Goal: Information Seeking & Learning: Learn about a topic

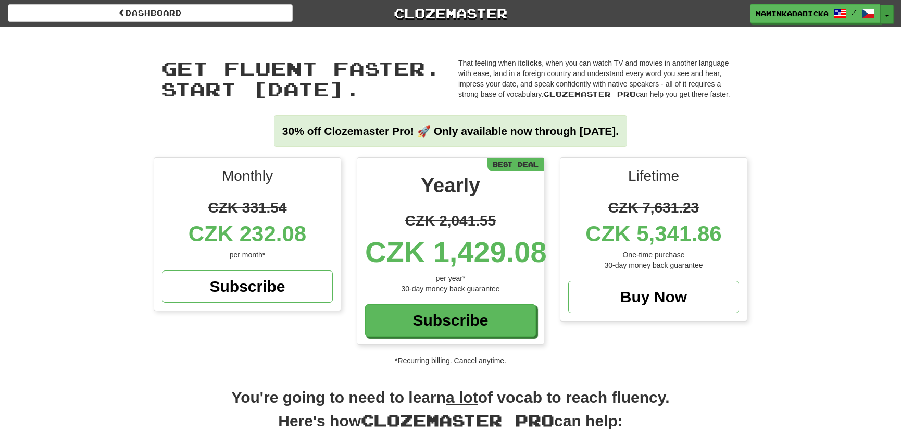
click at [890, 9] on button "Toggle Dropdown" at bounding box center [887, 14] width 14 height 19
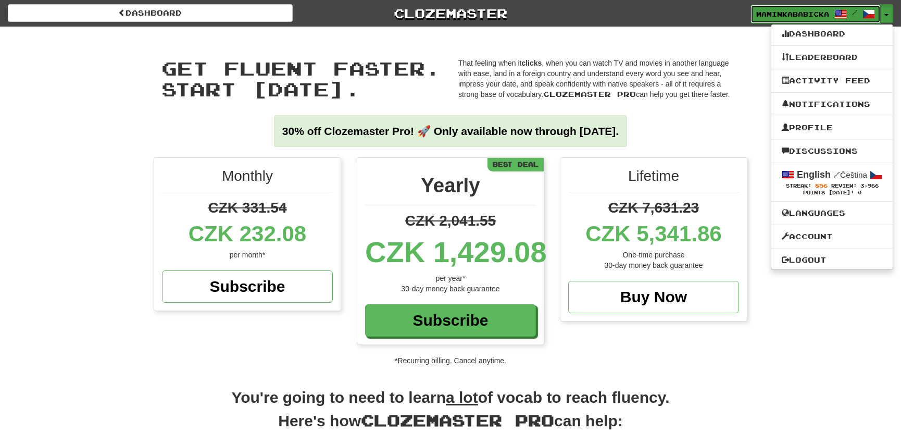
click at [801, 10] on span "maminkababicka" at bounding box center [792, 13] width 73 height 9
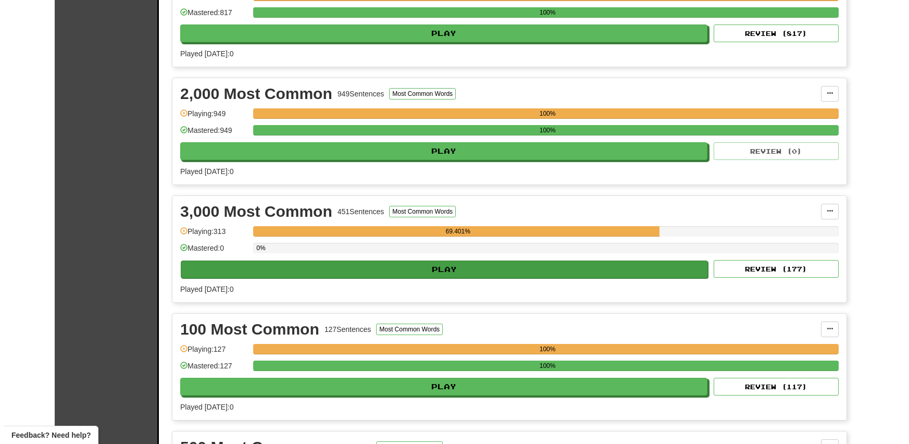
scroll to position [284, 0]
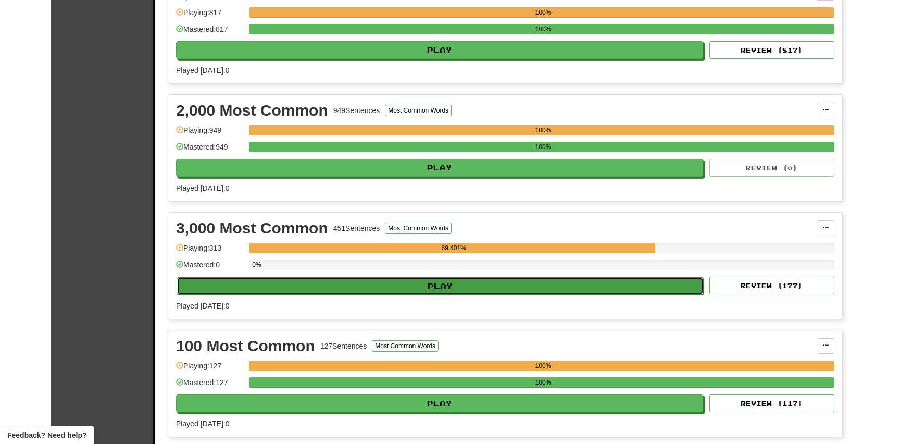
click at [443, 283] on button "Play" at bounding box center [440, 286] width 527 height 18
select select "**"
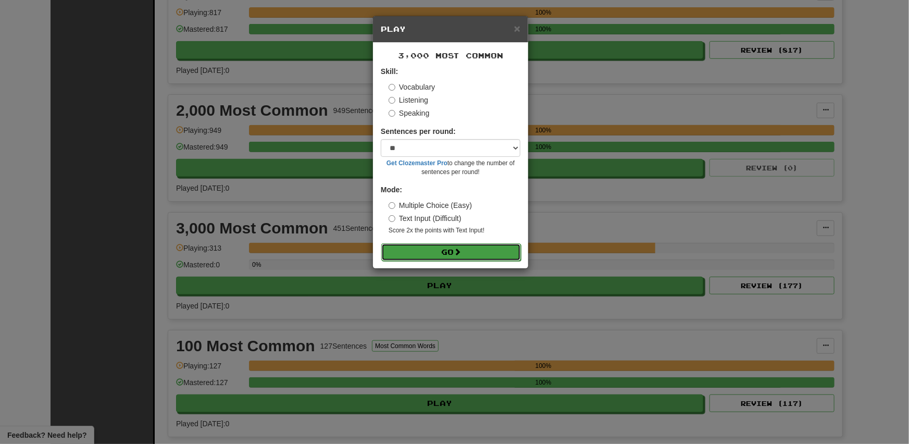
click at [445, 249] on button "Go" at bounding box center [451, 252] width 140 height 18
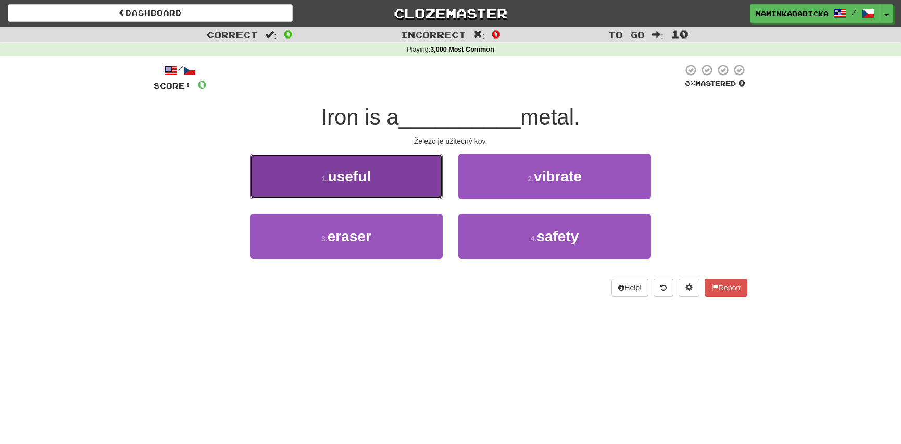
click at [371, 179] on span "useful" at bounding box center [349, 176] width 43 height 16
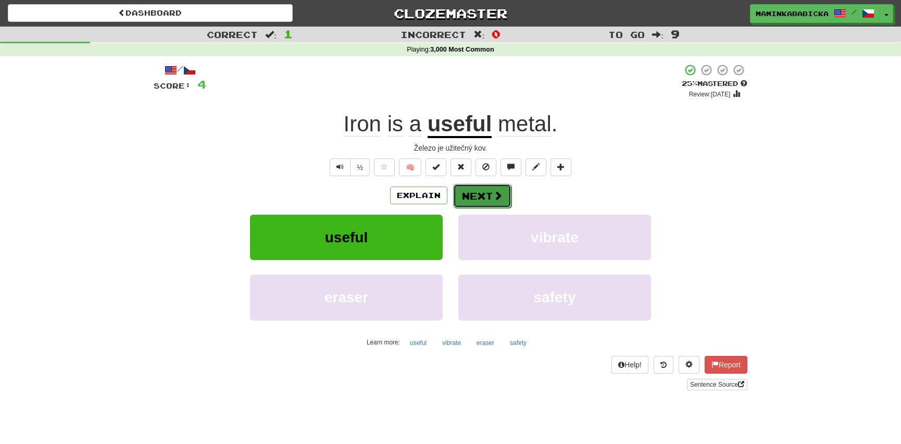
click at [482, 189] on button "Next" at bounding box center [482, 196] width 58 height 24
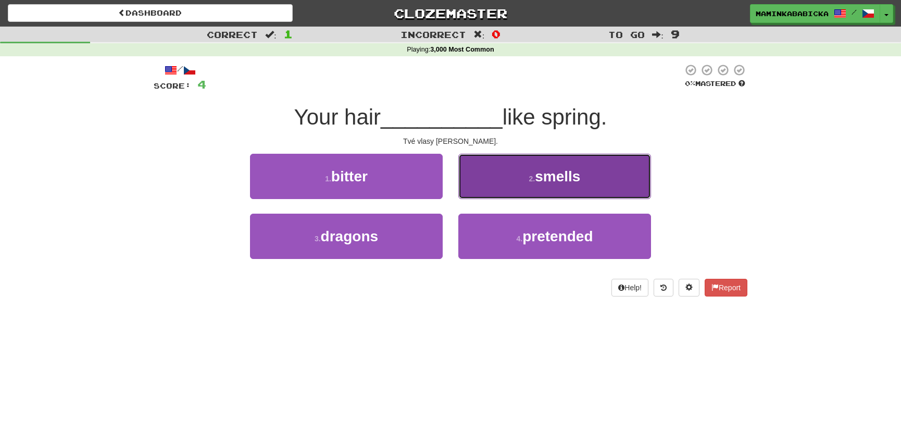
click at [558, 174] on span "smells" at bounding box center [557, 176] width 45 height 16
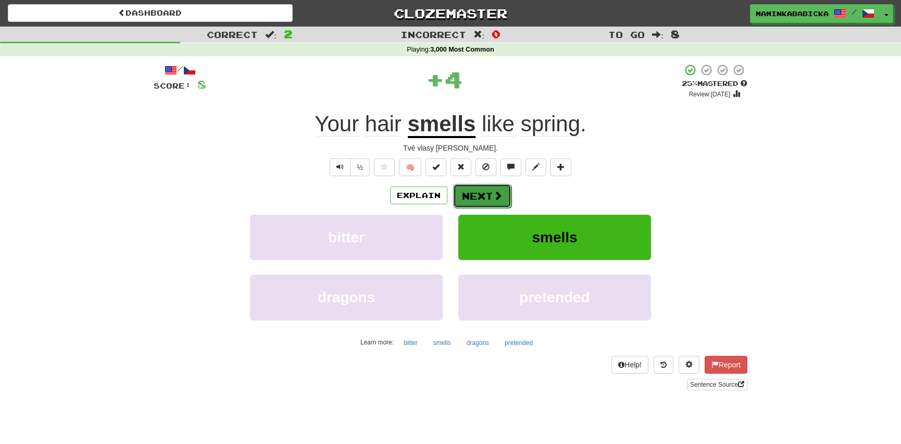
click at [486, 190] on button "Next" at bounding box center [482, 196] width 58 height 24
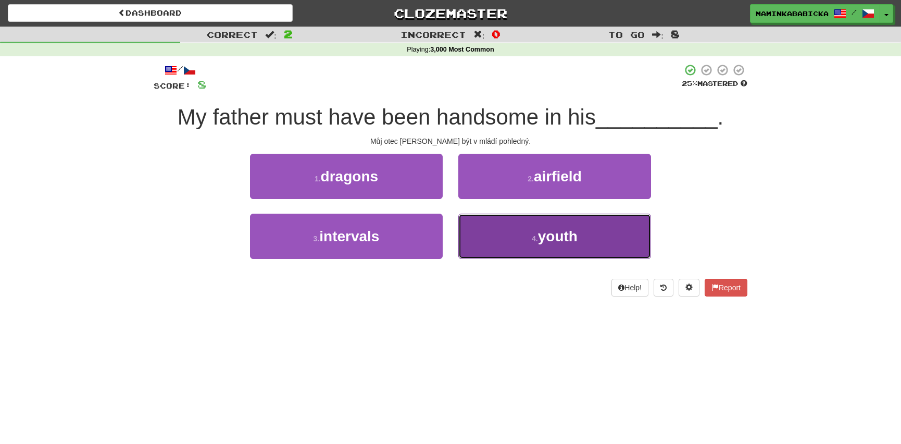
click at [559, 231] on span "youth" at bounding box center [558, 236] width 40 height 16
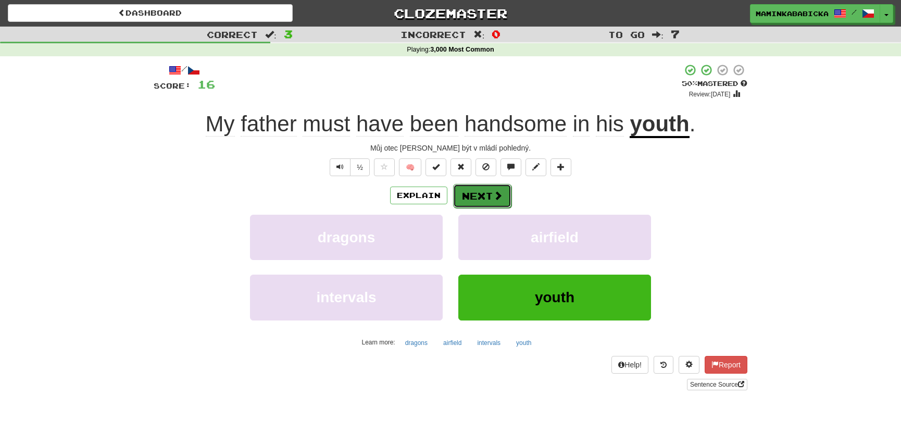
click at [486, 196] on button "Next" at bounding box center [482, 196] width 58 height 24
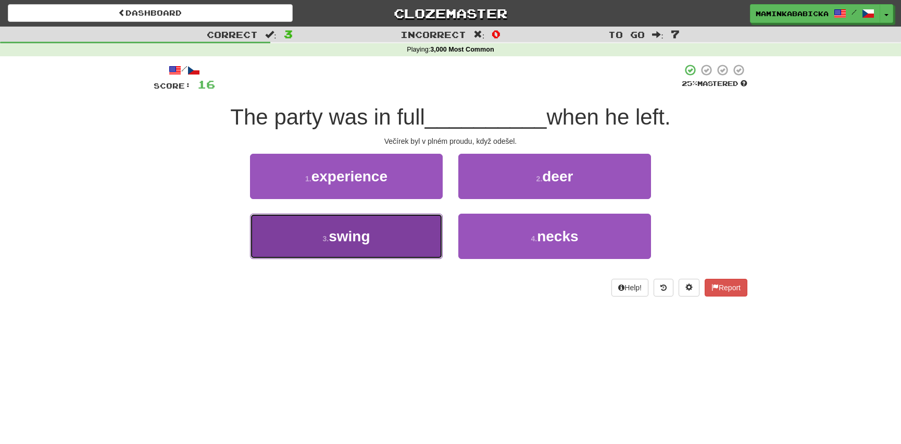
click at [354, 237] on span "swing" at bounding box center [349, 236] width 41 height 16
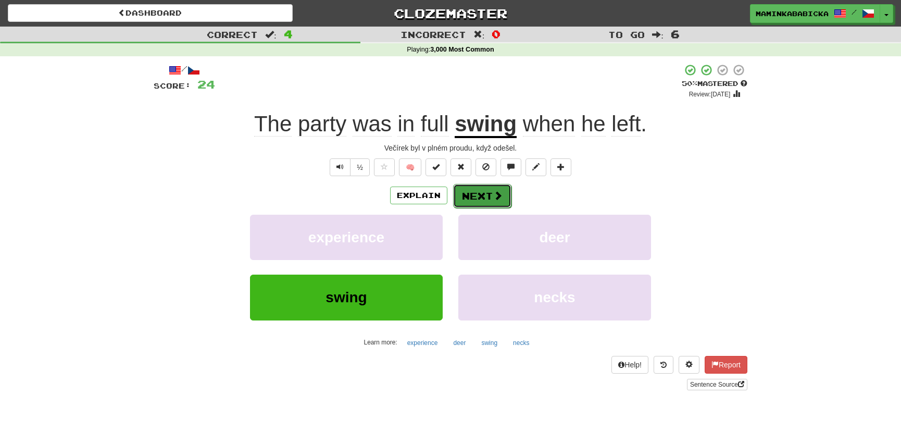
click at [481, 192] on button "Next" at bounding box center [482, 196] width 58 height 24
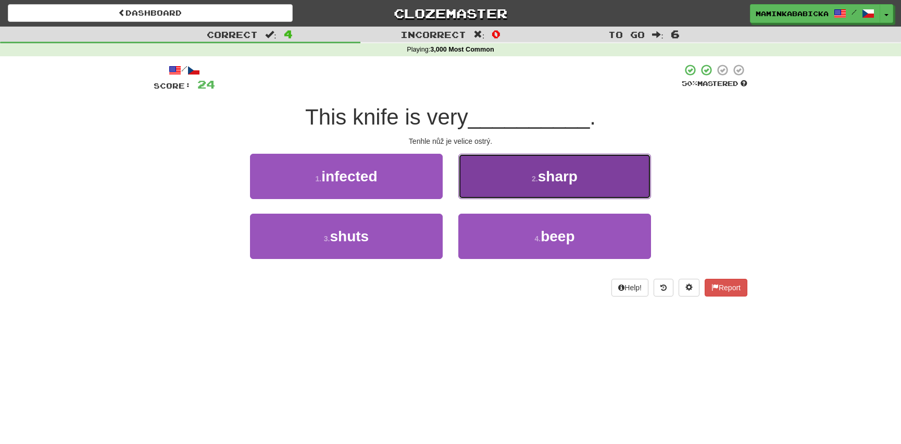
click at [570, 174] on span "sharp" at bounding box center [558, 176] width 40 height 16
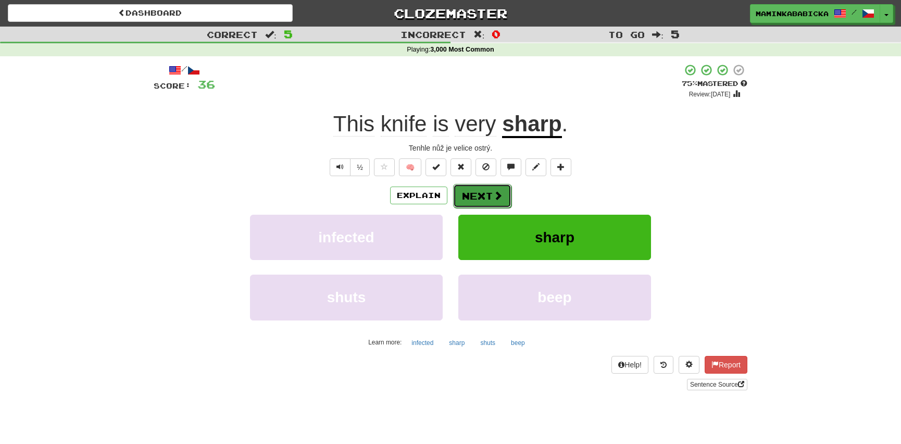
click at [479, 194] on button "Next" at bounding box center [482, 196] width 58 height 24
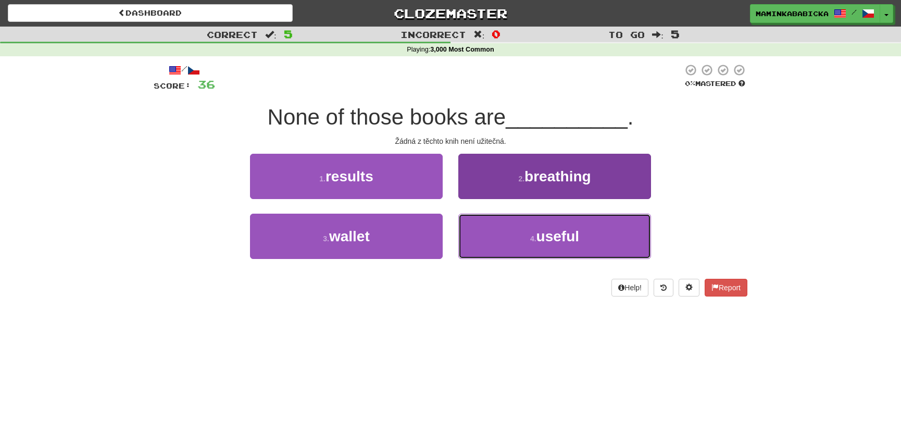
click at [571, 237] on span "useful" at bounding box center [557, 236] width 43 height 16
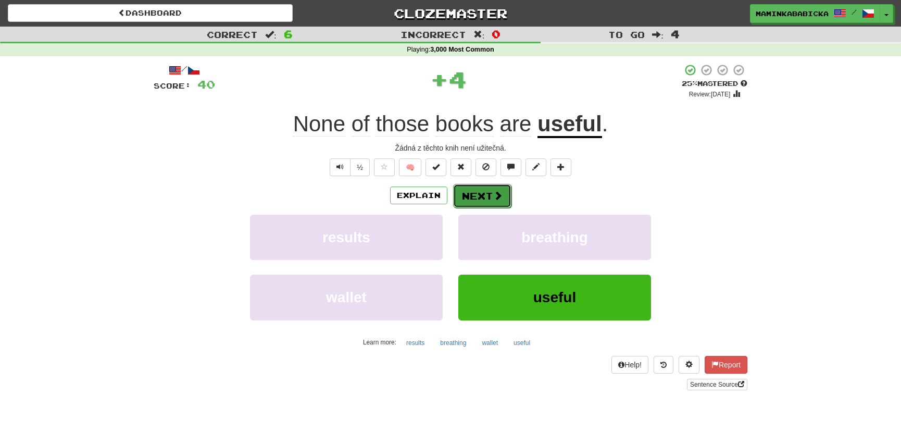
click at [490, 191] on button "Next" at bounding box center [482, 196] width 58 height 24
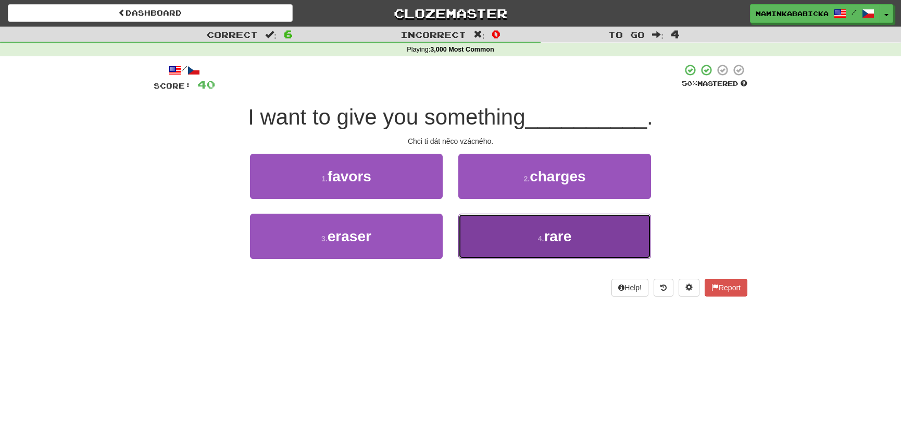
click at [553, 234] on span "rare" at bounding box center [558, 236] width 28 height 16
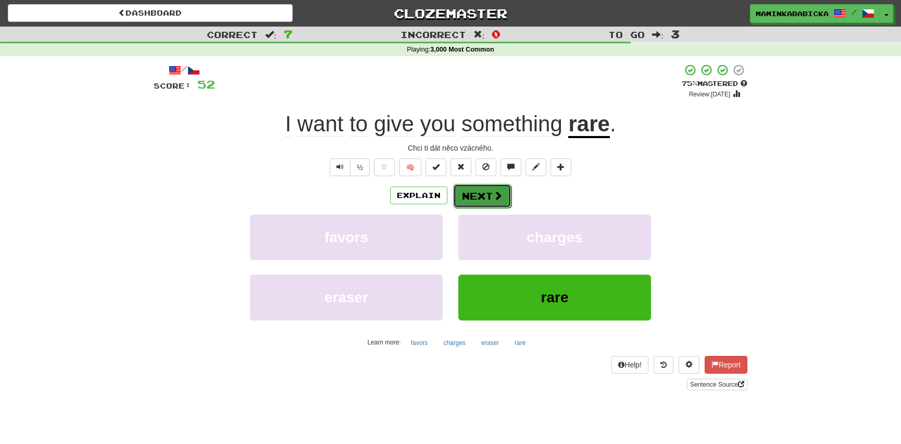
click at [485, 192] on button "Next" at bounding box center [482, 196] width 58 height 24
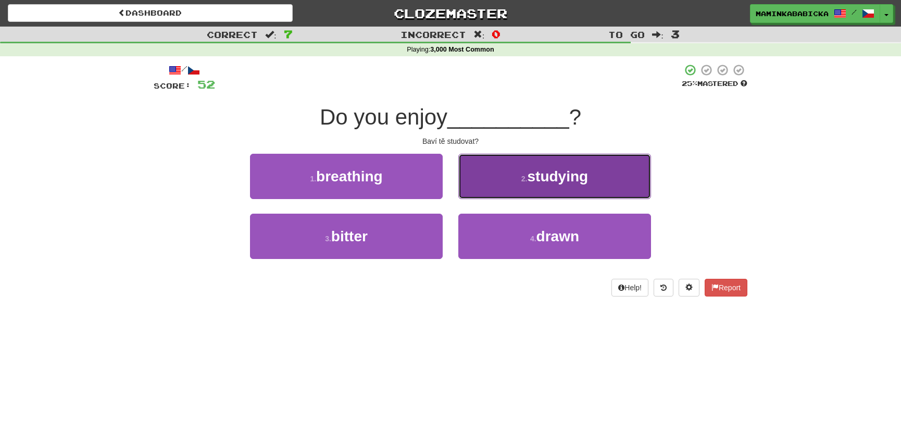
click at [595, 177] on button "2 . studying" at bounding box center [554, 176] width 193 height 45
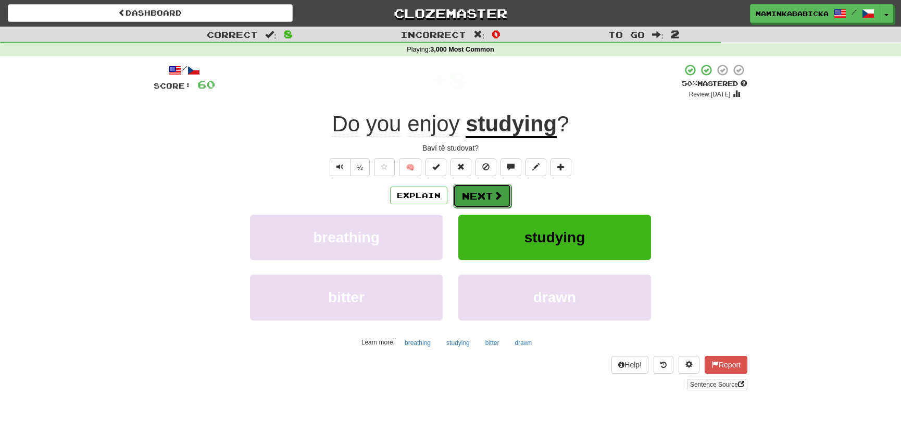
click at [487, 190] on button "Next" at bounding box center [482, 196] width 58 height 24
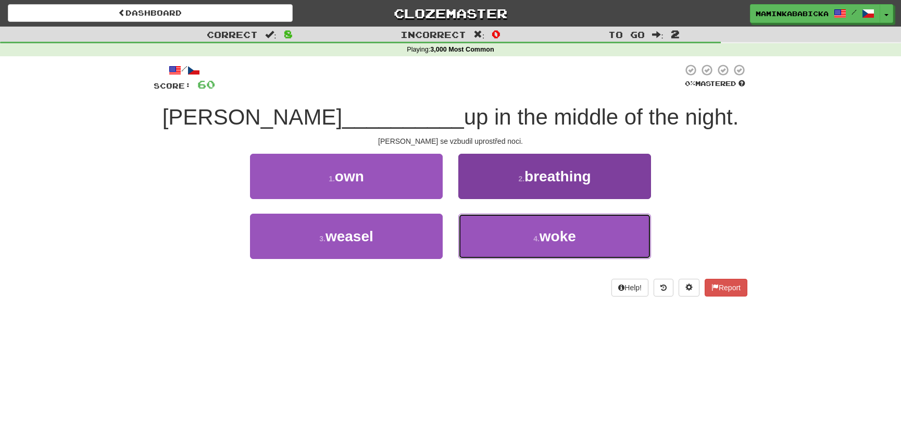
click at [550, 233] on span "woke" at bounding box center [558, 236] width 36 height 16
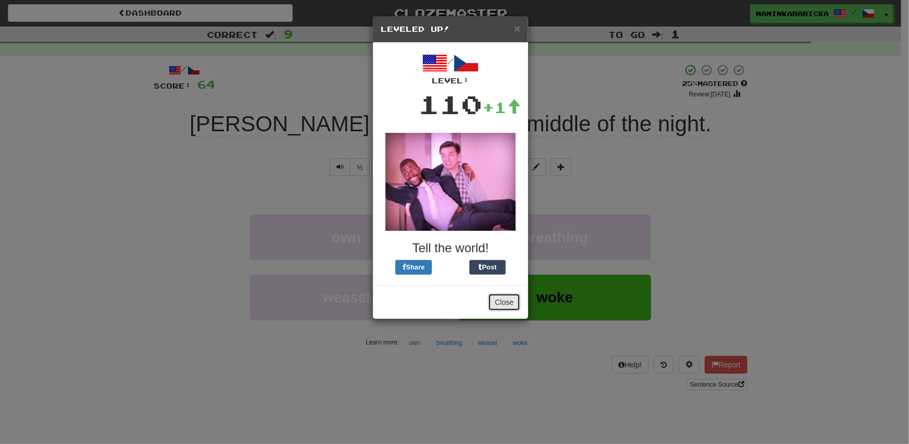
click at [504, 302] on button "Close" at bounding box center [504, 302] width 32 height 18
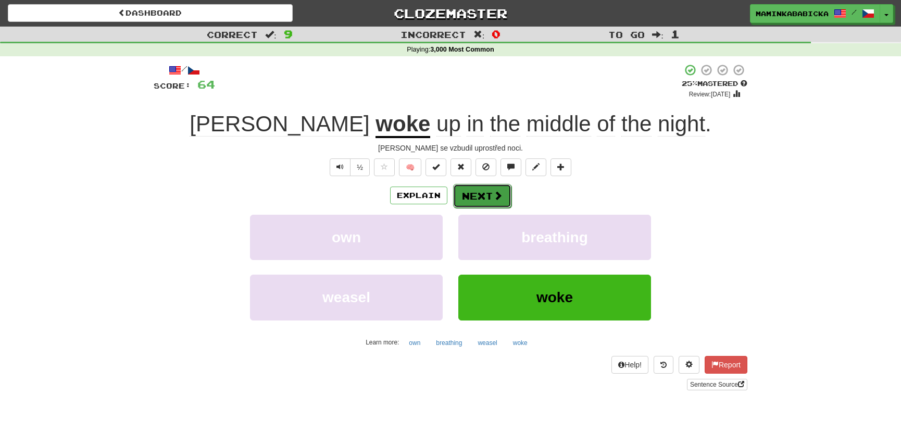
click at [484, 193] on button "Next" at bounding box center [482, 196] width 58 height 24
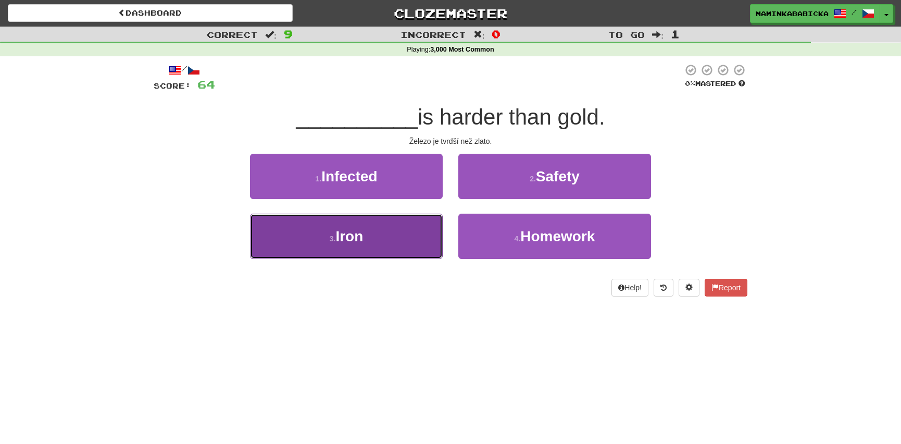
click at [356, 233] on span "Iron" at bounding box center [349, 236] width 28 height 16
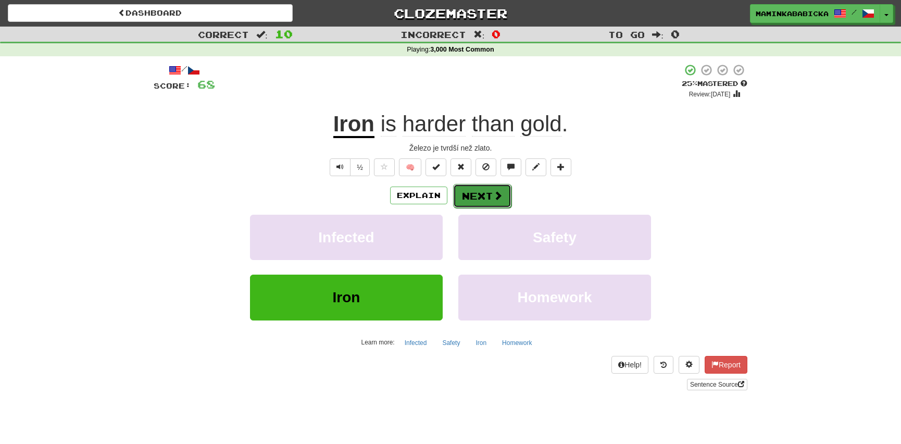
click at [477, 191] on button "Next" at bounding box center [482, 196] width 58 height 24
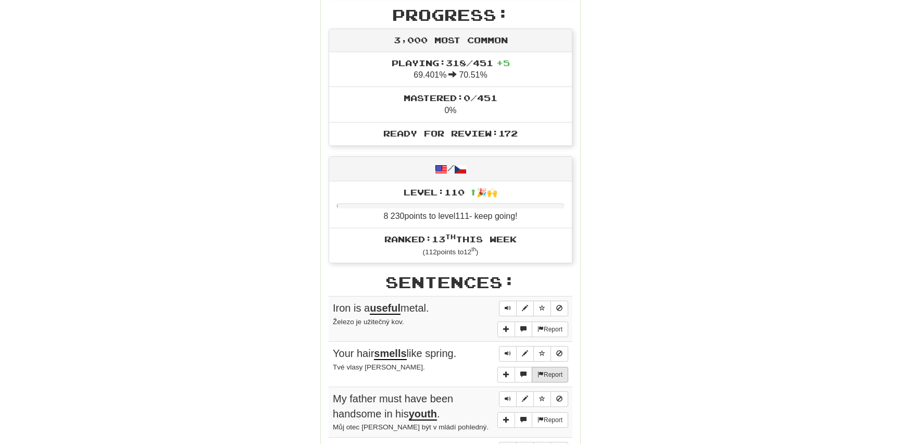
scroll to position [473, 0]
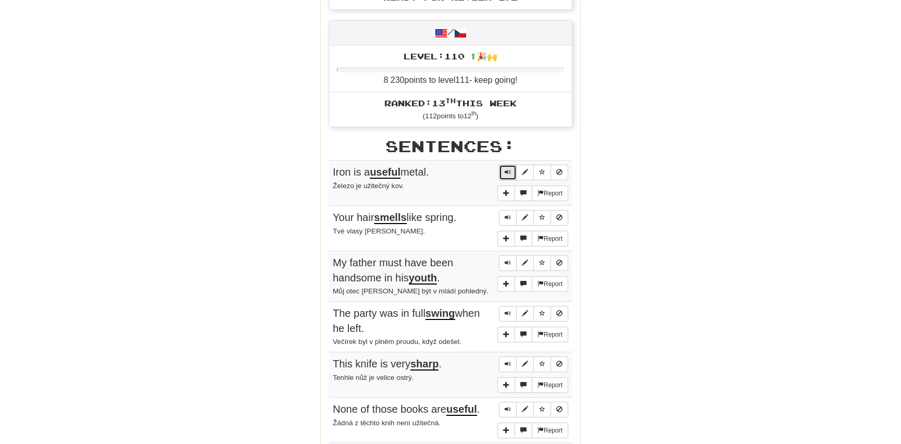
click at [505, 176] on button "Sentence controls" at bounding box center [508, 173] width 18 height 16
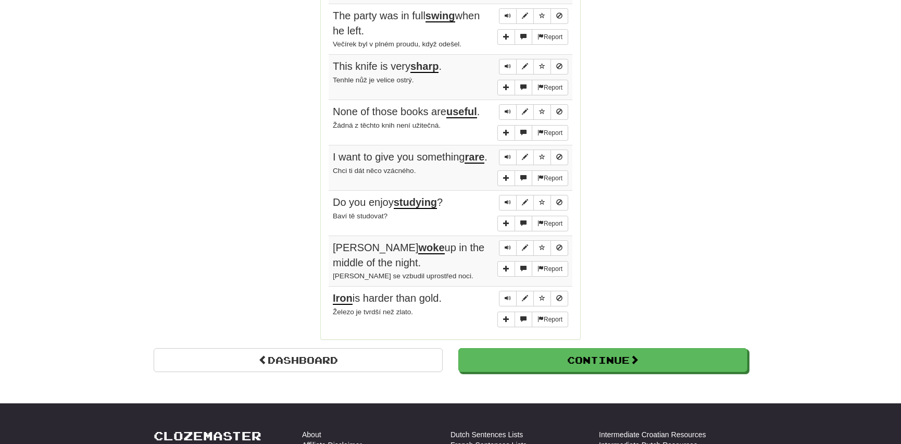
scroll to position [805, 0]
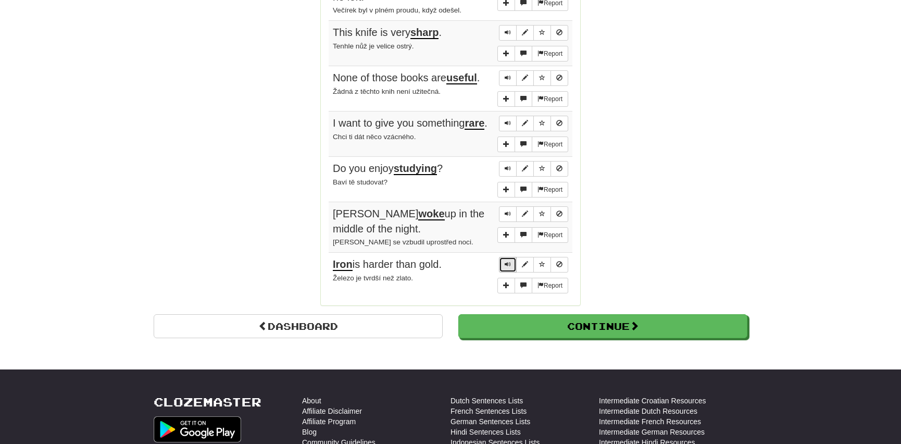
click at [506, 261] on span "Sentence controls" at bounding box center [508, 264] width 6 height 6
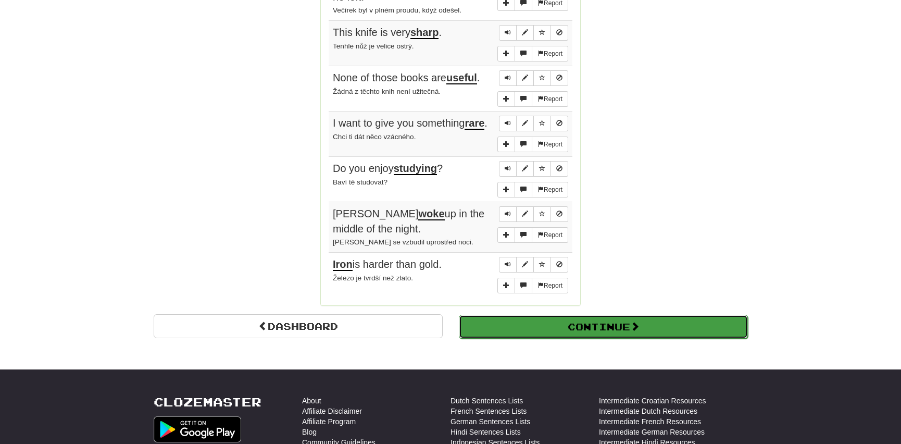
click at [537, 318] on button "Continue" at bounding box center [603, 327] width 289 height 24
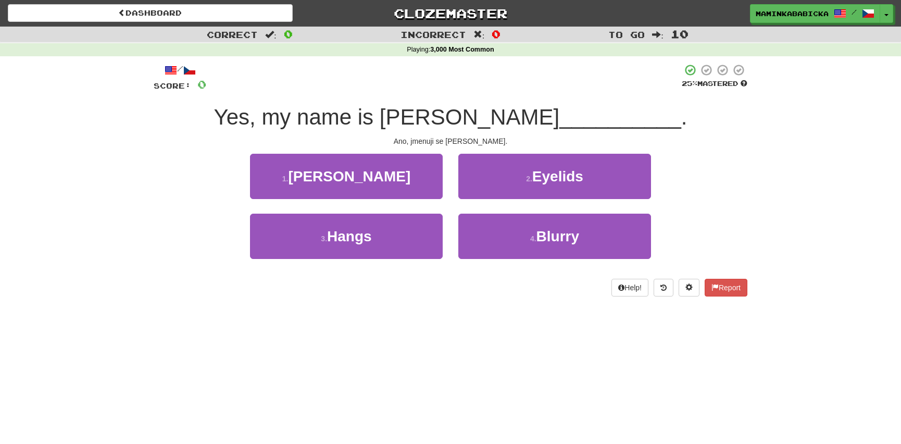
scroll to position [0, 0]
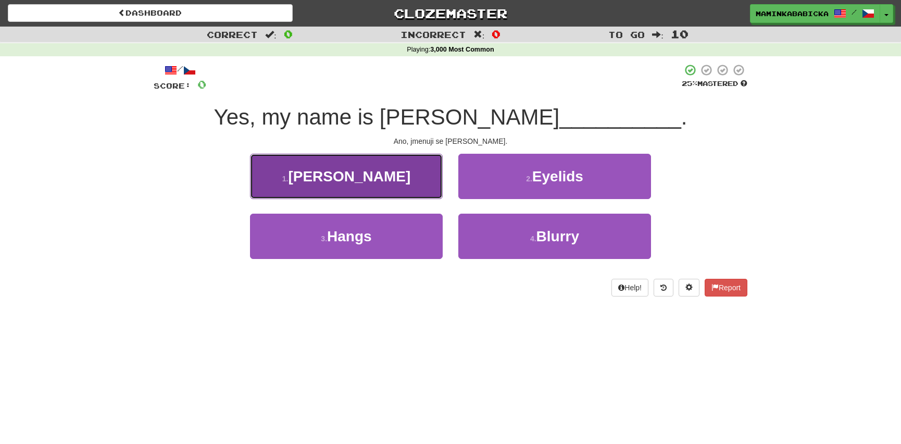
click at [361, 176] on span "Smith" at bounding box center [349, 176] width 122 height 16
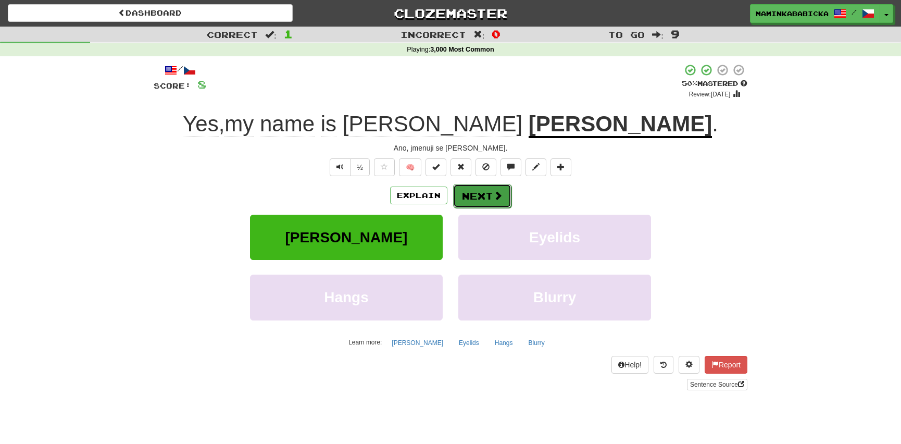
click at [484, 193] on button "Next" at bounding box center [482, 196] width 58 height 24
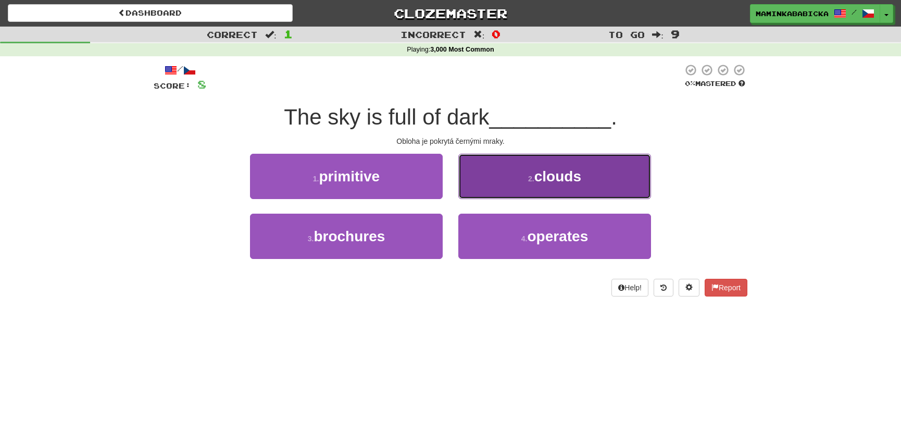
click at [558, 176] on span "clouds" at bounding box center [557, 176] width 47 height 16
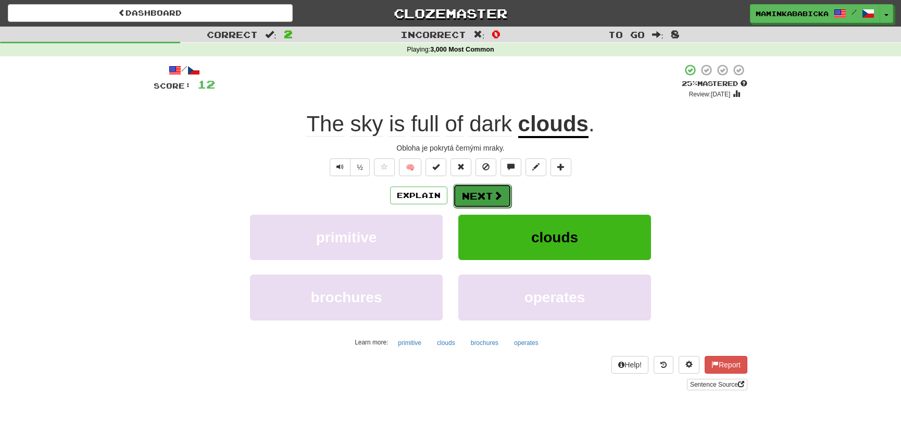
click at [482, 191] on button "Next" at bounding box center [482, 196] width 58 height 24
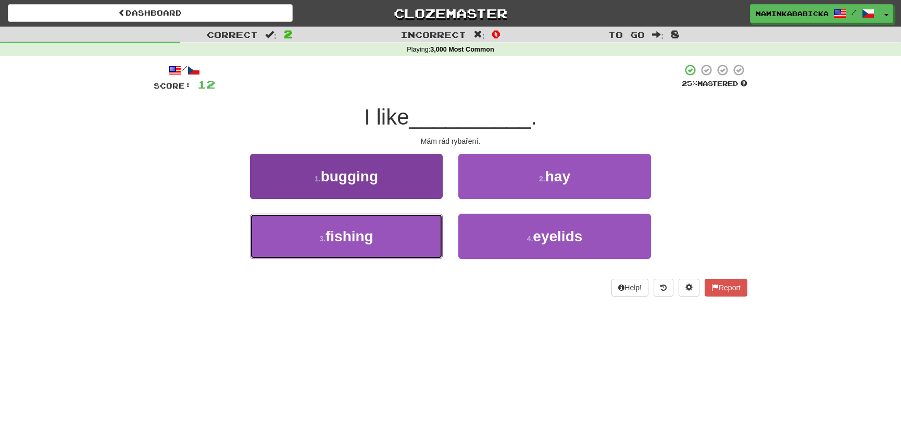
drag, startPoint x: 353, startPoint y: 235, endPoint x: 357, endPoint y: 230, distance: 6.7
click at [353, 234] on span "fishing" at bounding box center [350, 236] width 48 height 16
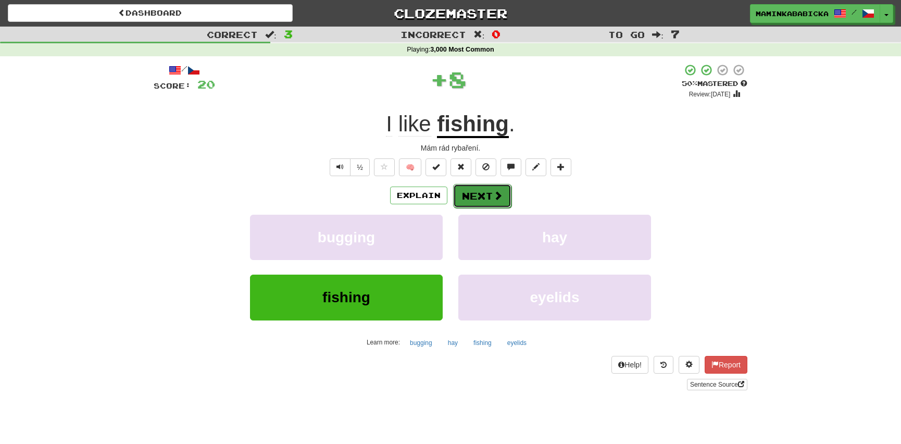
click at [485, 191] on button "Next" at bounding box center [482, 196] width 58 height 24
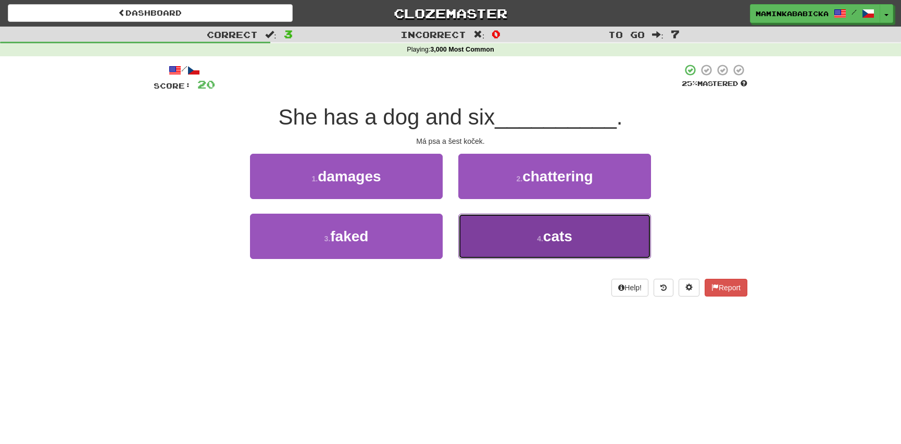
click at [545, 236] on span "cats" at bounding box center [557, 236] width 29 height 16
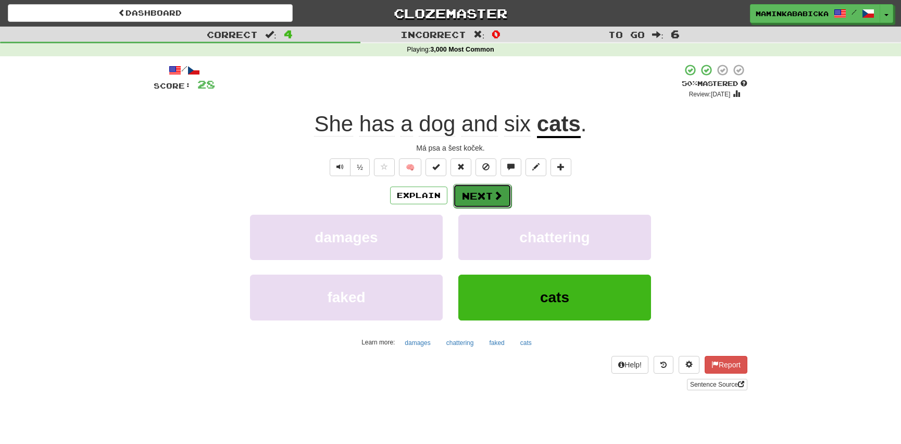
click at [487, 193] on button "Next" at bounding box center [482, 196] width 58 height 24
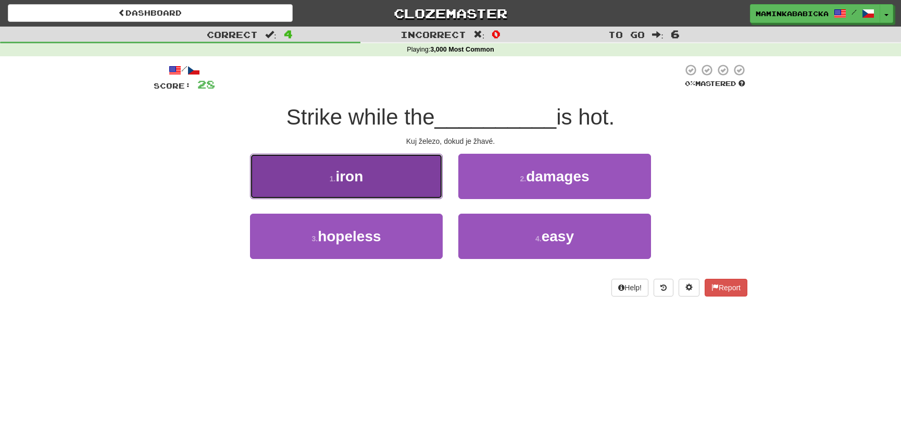
click at [349, 174] on span "iron" at bounding box center [349, 176] width 28 height 16
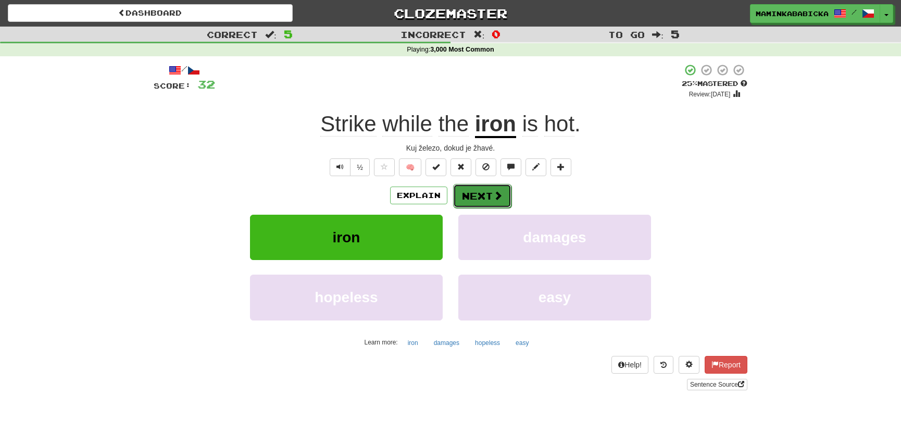
click at [482, 192] on button "Next" at bounding box center [482, 196] width 58 height 24
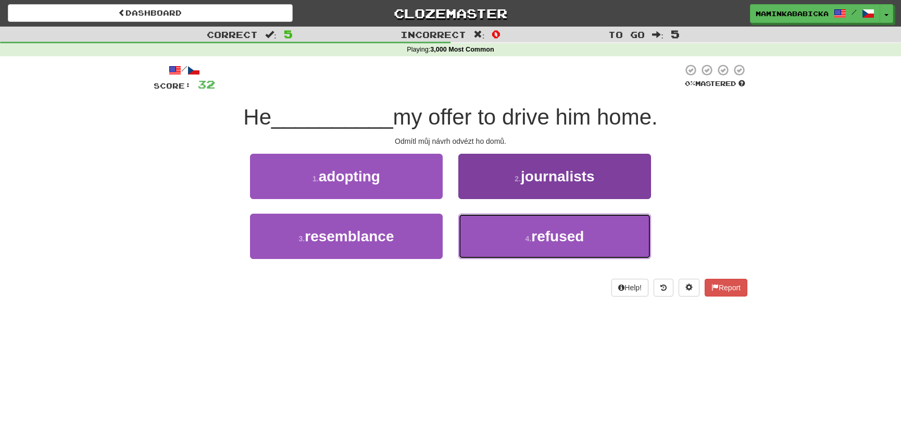
click at [549, 236] on span "refused" at bounding box center [557, 236] width 53 height 16
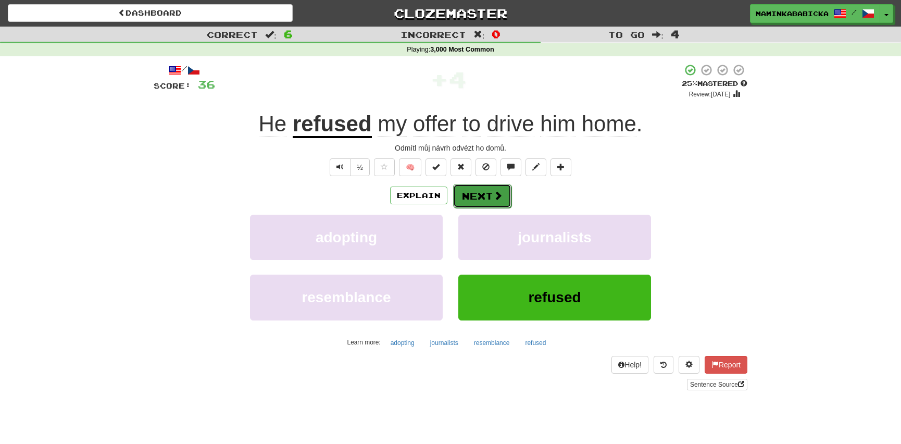
click at [489, 190] on button "Next" at bounding box center [482, 196] width 58 height 24
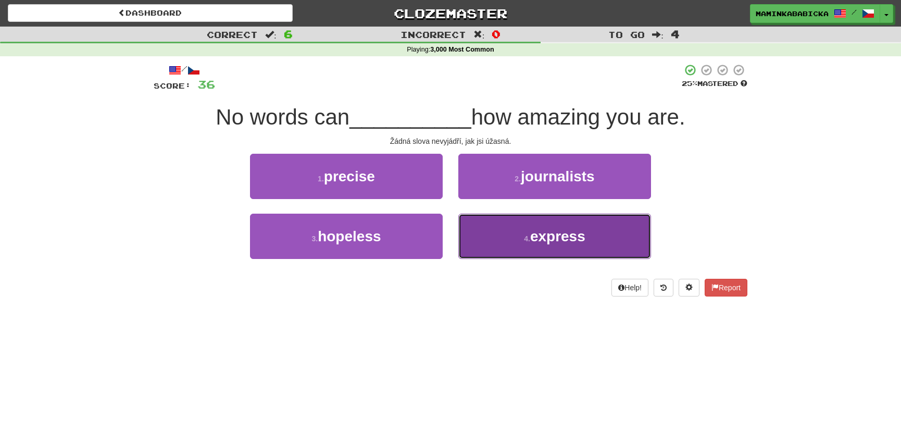
click at [548, 239] on span "express" at bounding box center [557, 236] width 55 height 16
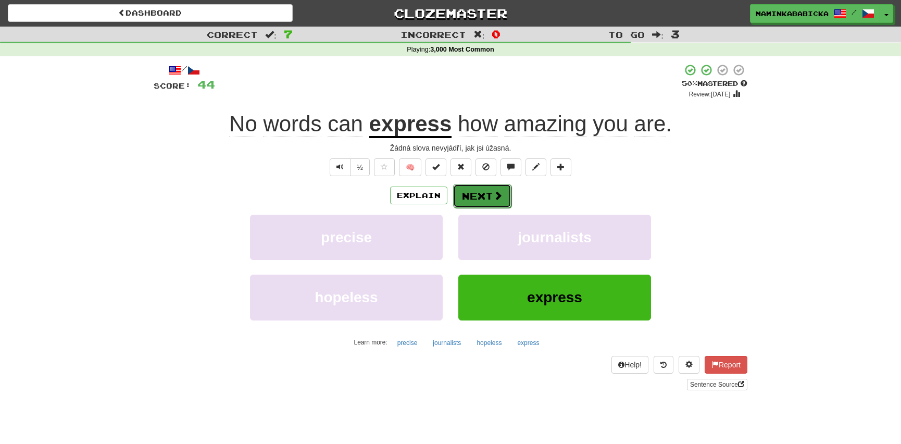
click at [483, 193] on button "Next" at bounding box center [482, 196] width 58 height 24
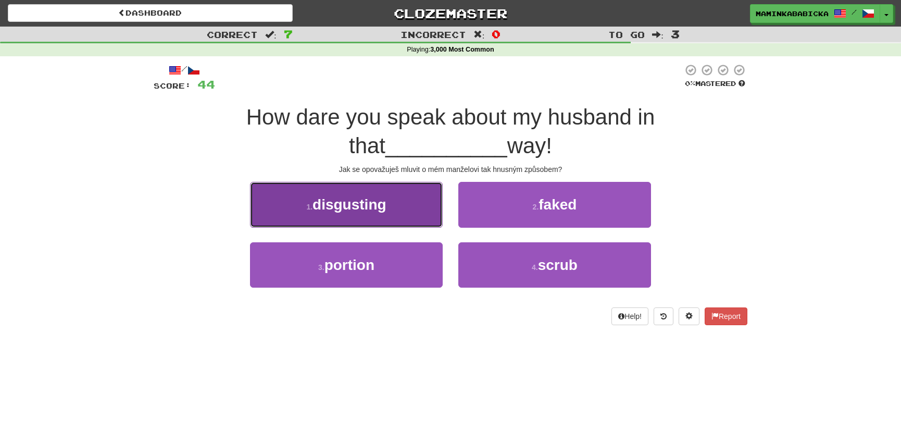
click at [349, 205] on span "disgusting" at bounding box center [349, 204] width 74 height 16
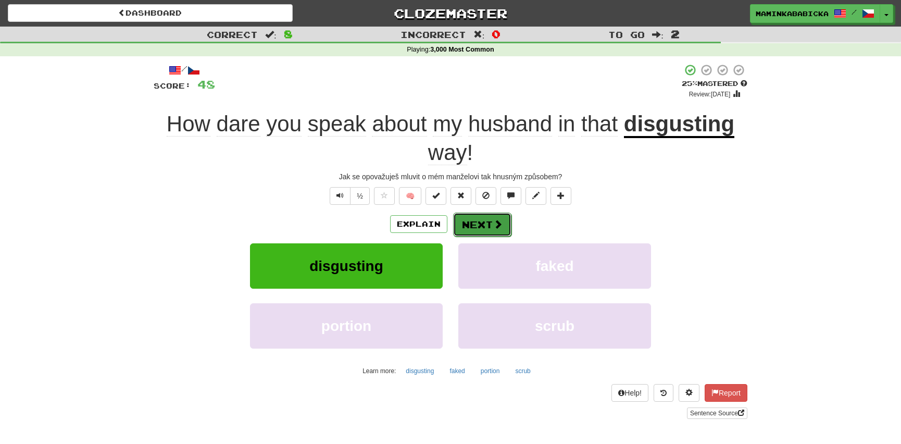
click at [480, 222] on button "Next" at bounding box center [482, 224] width 58 height 24
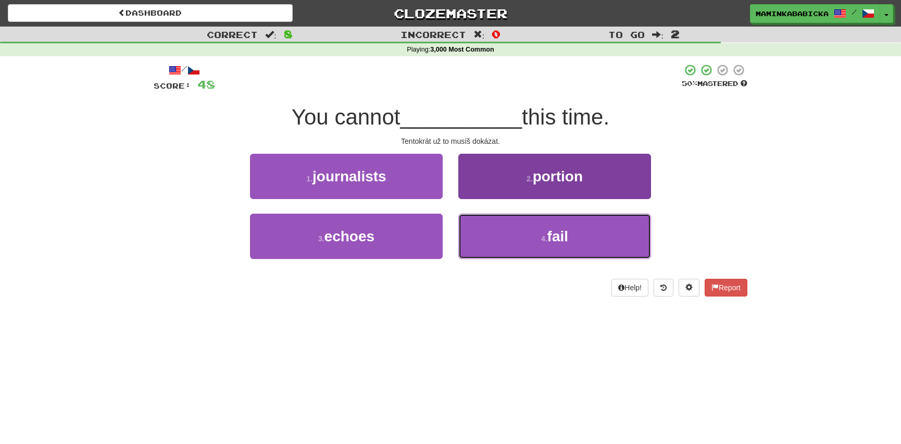
drag, startPoint x: 562, startPoint y: 233, endPoint x: 560, endPoint y: 222, distance: 10.6
click at [561, 232] on span "fail" at bounding box center [557, 236] width 21 height 16
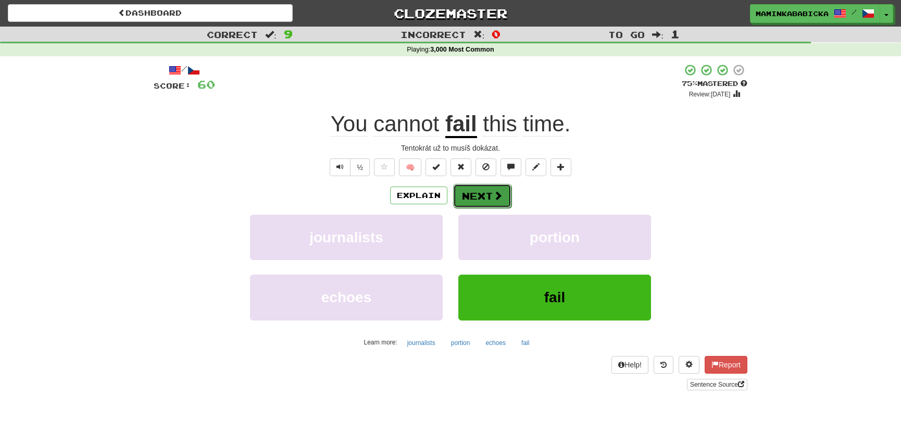
click at [485, 193] on button "Next" at bounding box center [482, 196] width 58 height 24
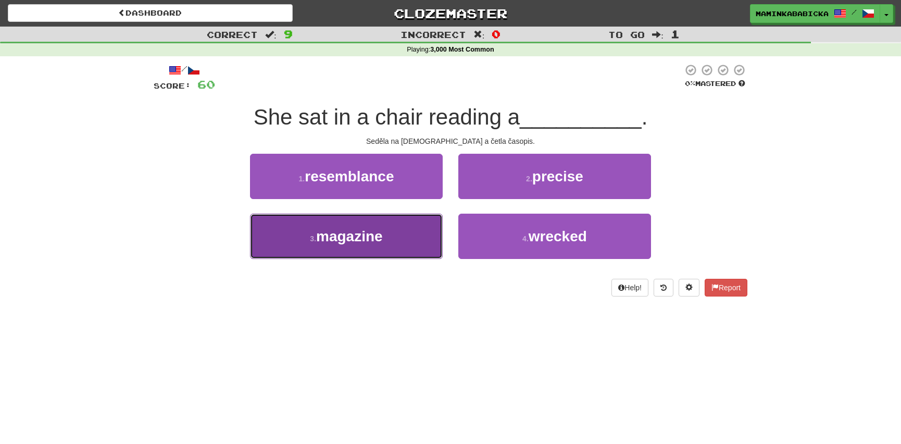
click at [371, 232] on span "magazine" at bounding box center [349, 236] width 67 height 16
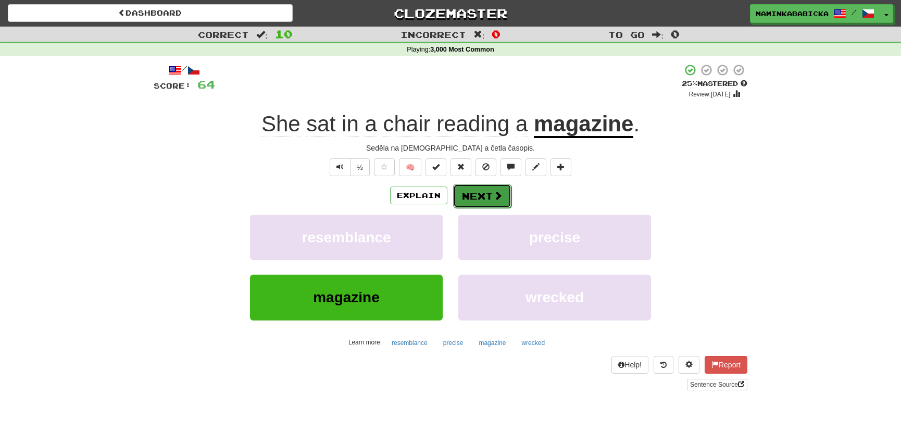
click at [482, 192] on button "Next" at bounding box center [482, 196] width 58 height 24
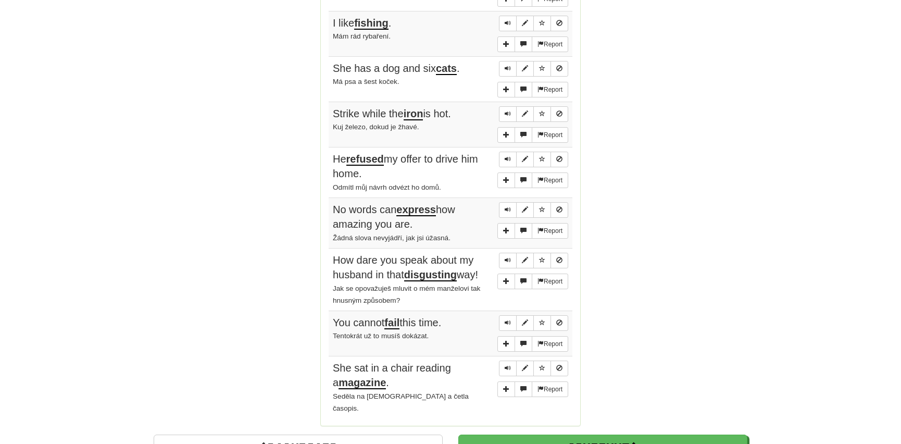
scroll to position [757, 0]
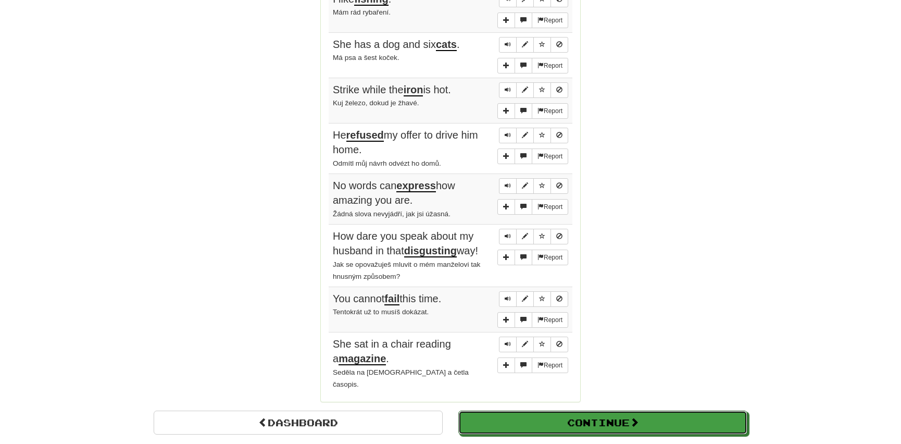
click at [510, 410] on button "Continue" at bounding box center [602, 422] width 289 height 24
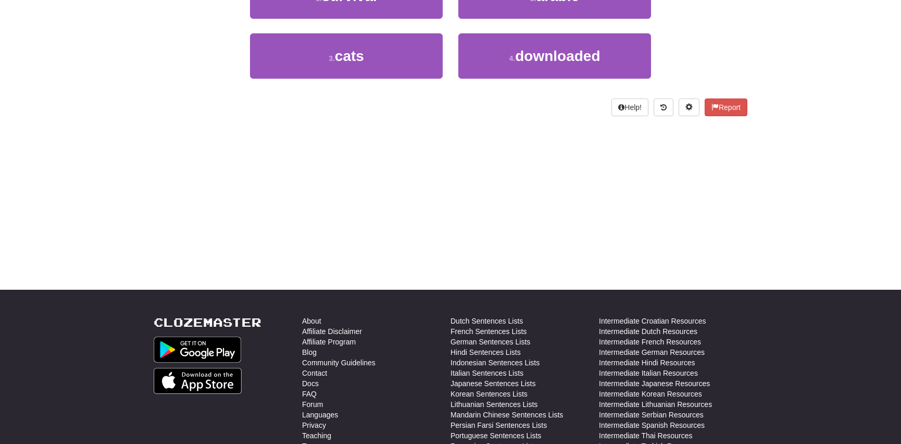
scroll to position [0, 0]
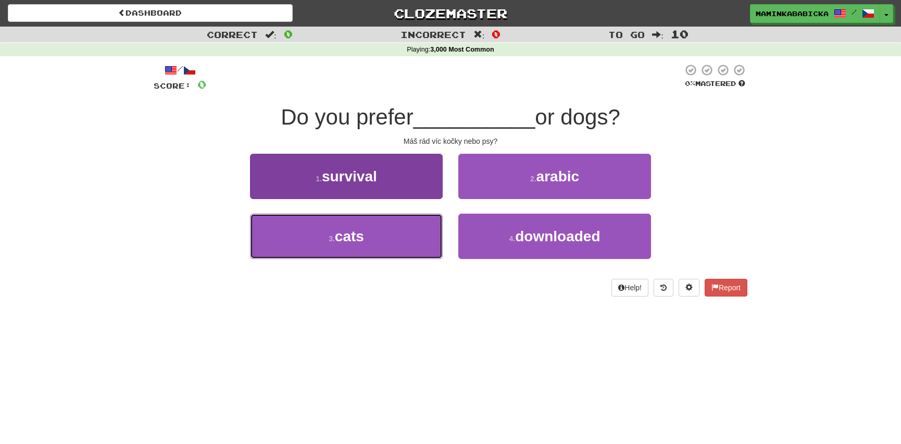
drag, startPoint x: 354, startPoint y: 236, endPoint x: 351, endPoint y: 230, distance: 6.5
click at [352, 235] on span "cats" at bounding box center [349, 236] width 29 height 16
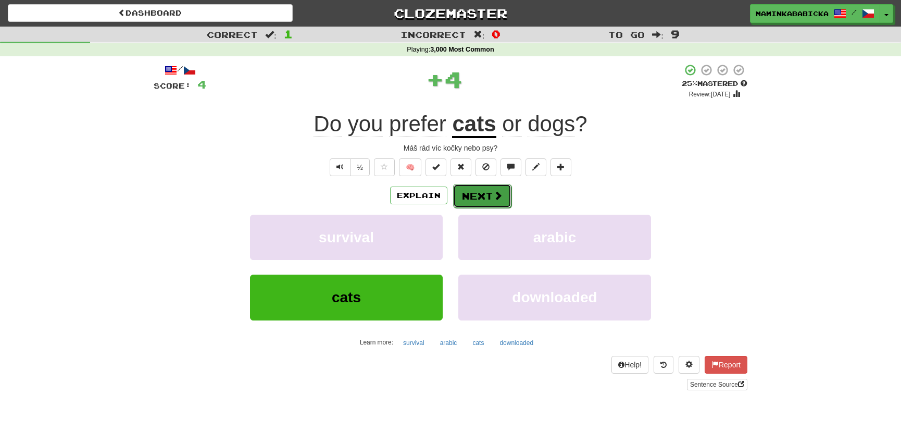
click at [488, 189] on button "Next" at bounding box center [482, 196] width 58 height 24
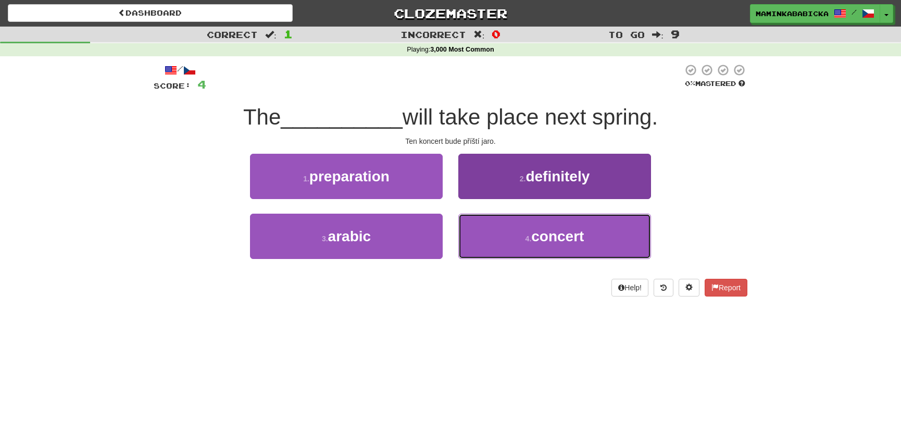
click at [564, 235] on span "concert" at bounding box center [557, 236] width 53 height 16
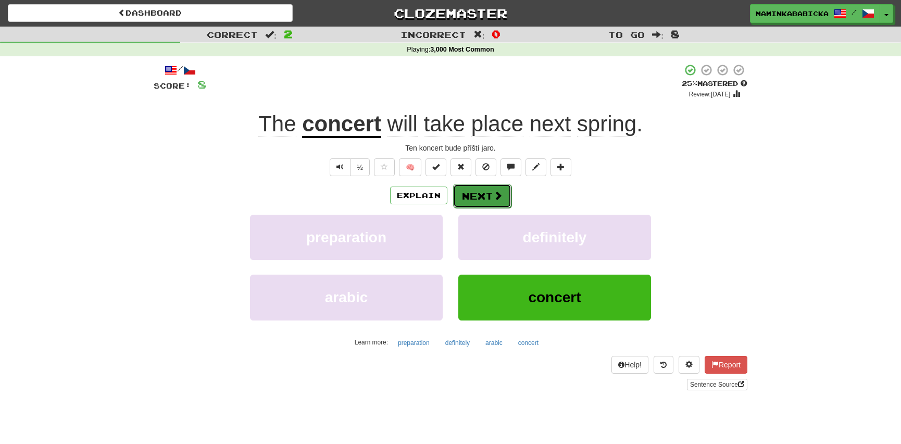
click at [483, 194] on button "Next" at bounding box center [482, 196] width 58 height 24
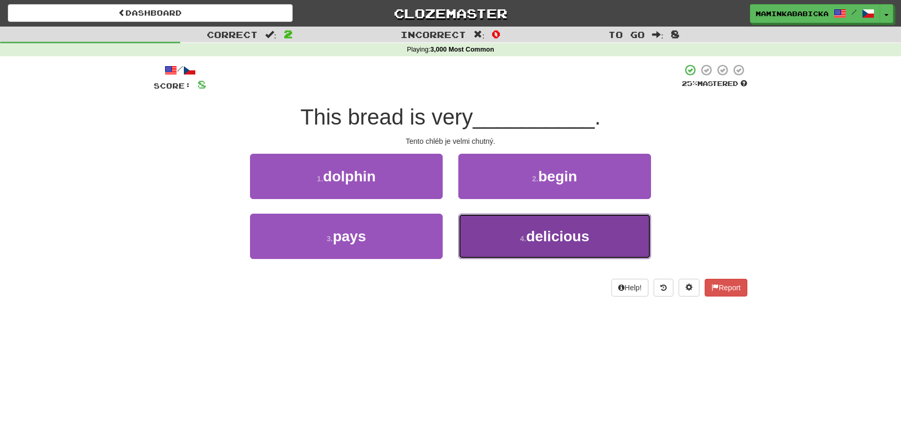
click at [542, 232] on span "delicious" at bounding box center [557, 236] width 63 height 16
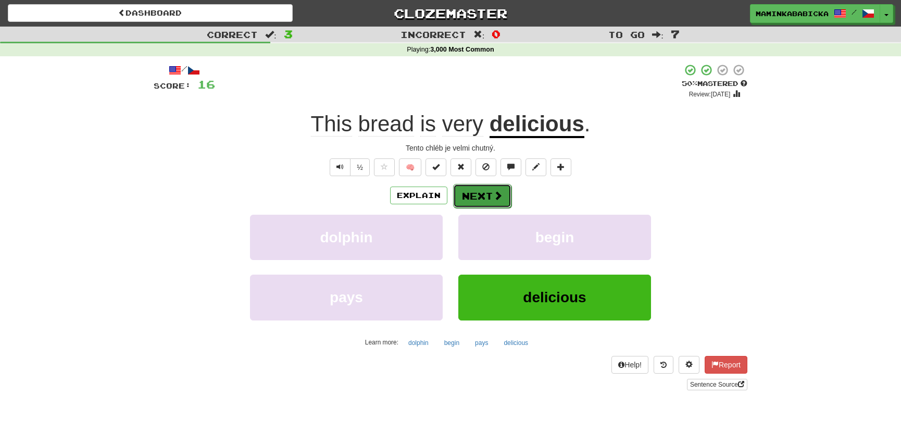
click at [486, 188] on button "Next" at bounding box center [482, 196] width 58 height 24
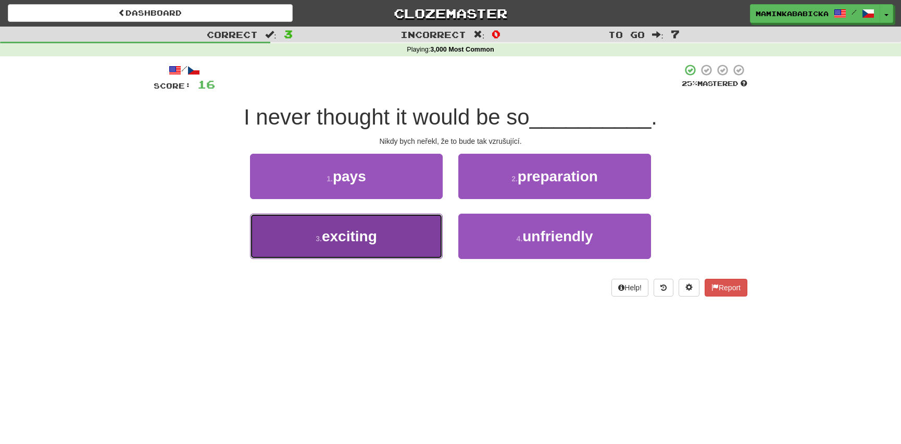
click at [370, 234] on span "exciting" at bounding box center [349, 236] width 55 height 16
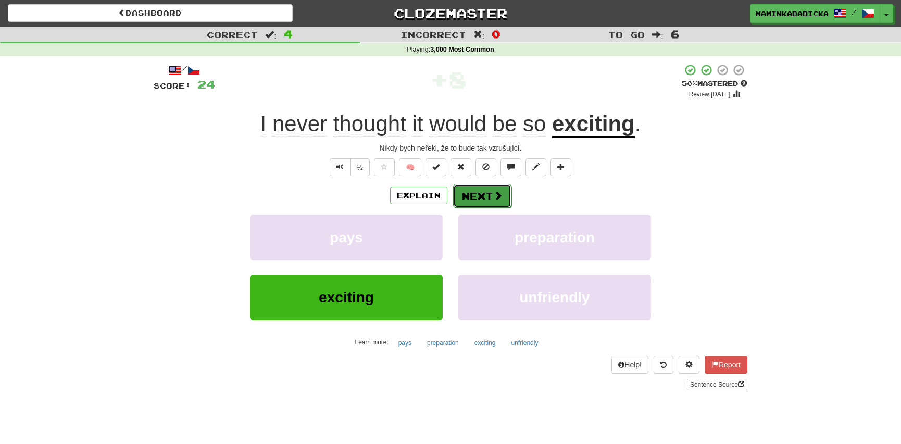
click at [475, 188] on button "Next" at bounding box center [482, 196] width 58 height 24
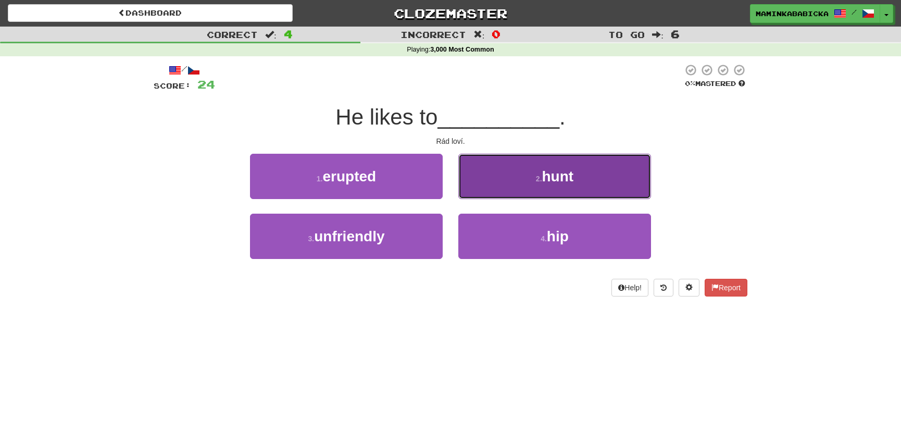
click at [568, 176] on span "hunt" at bounding box center [558, 176] width 32 height 16
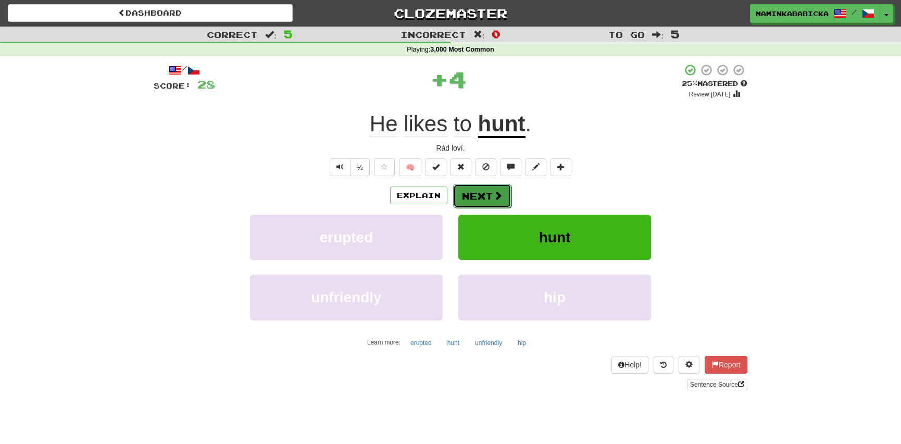
click at [481, 194] on button "Next" at bounding box center [482, 196] width 58 height 24
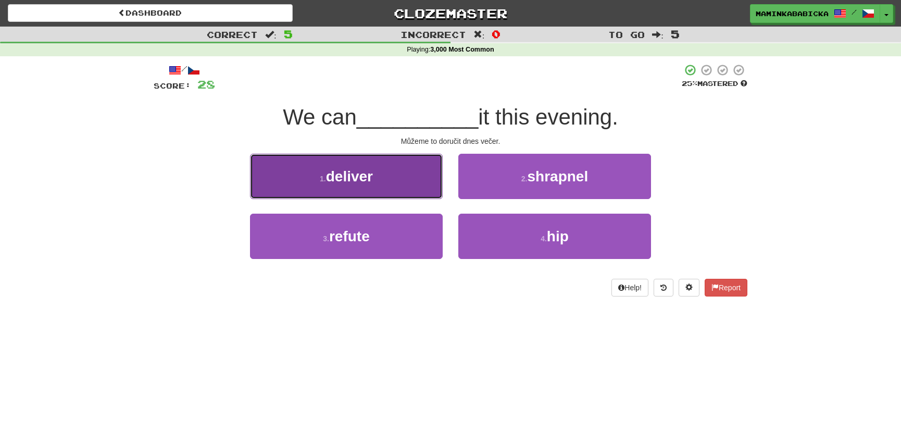
click at [362, 177] on span "deliver" at bounding box center [349, 176] width 47 height 16
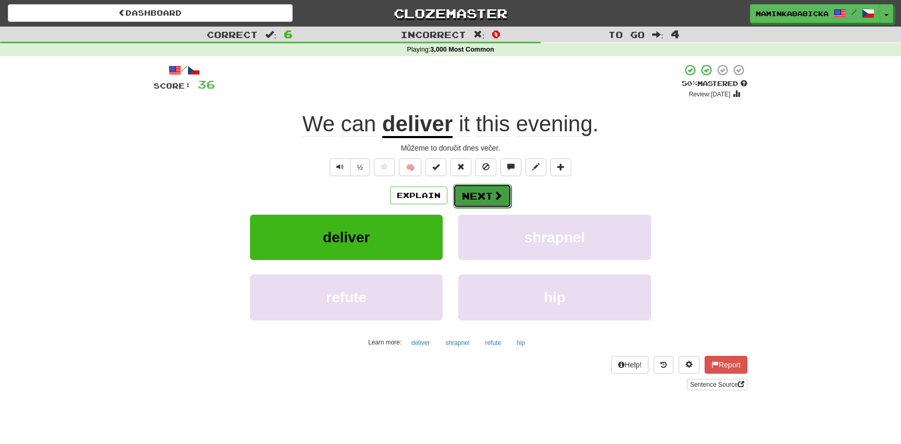
click at [485, 191] on button "Next" at bounding box center [482, 196] width 58 height 24
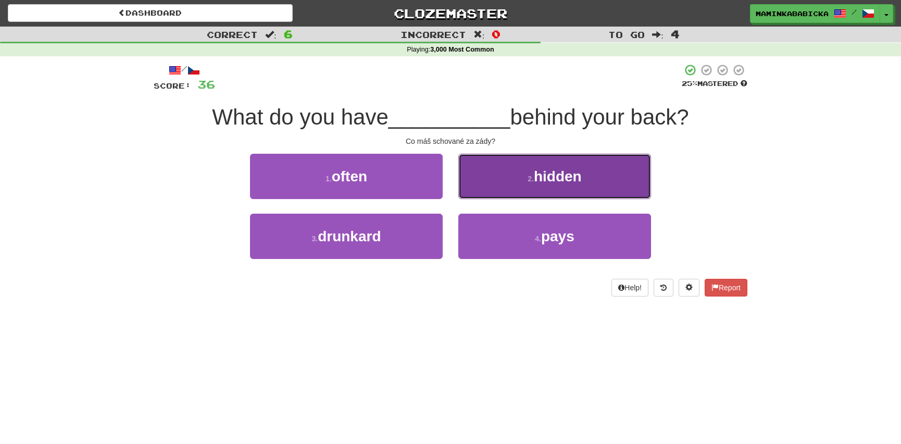
click at [554, 175] on span "hidden" at bounding box center [558, 176] width 48 height 16
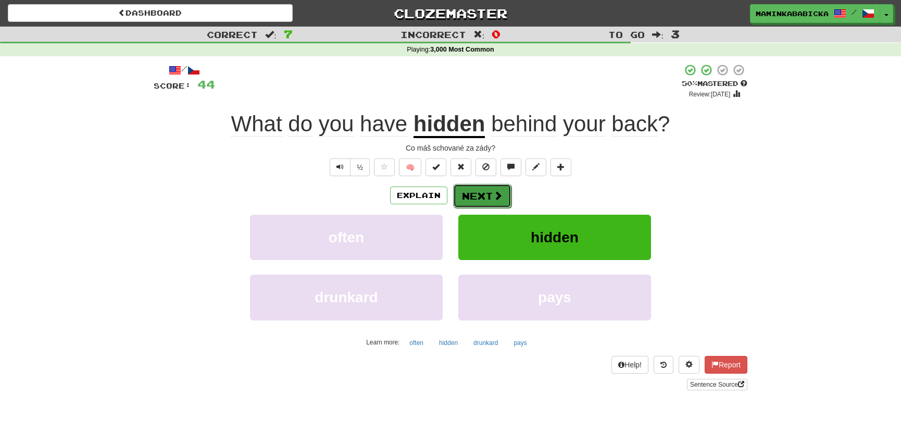
click at [489, 191] on button "Next" at bounding box center [482, 196] width 58 height 24
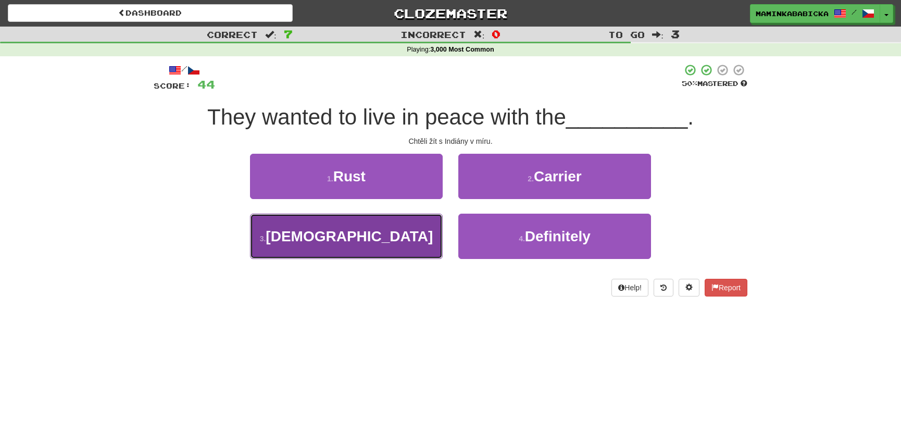
click at [347, 230] on span "Indians" at bounding box center [349, 236] width 167 height 16
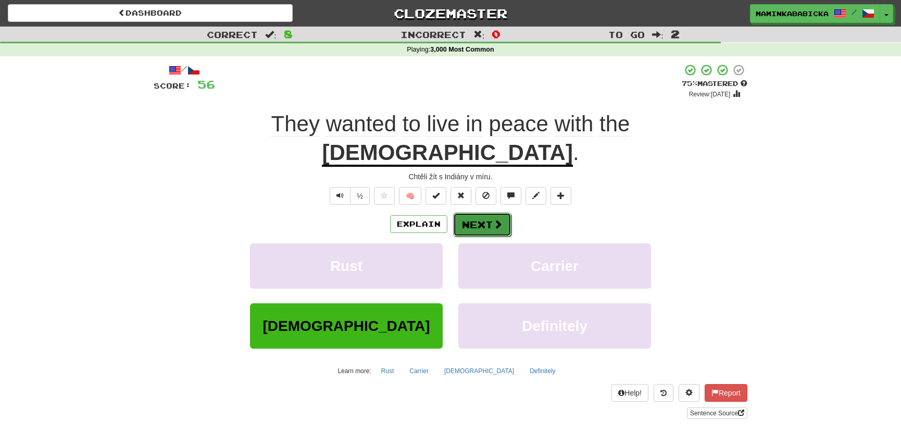
click at [473, 212] on button "Next" at bounding box center [482, 224] width 58 height 24
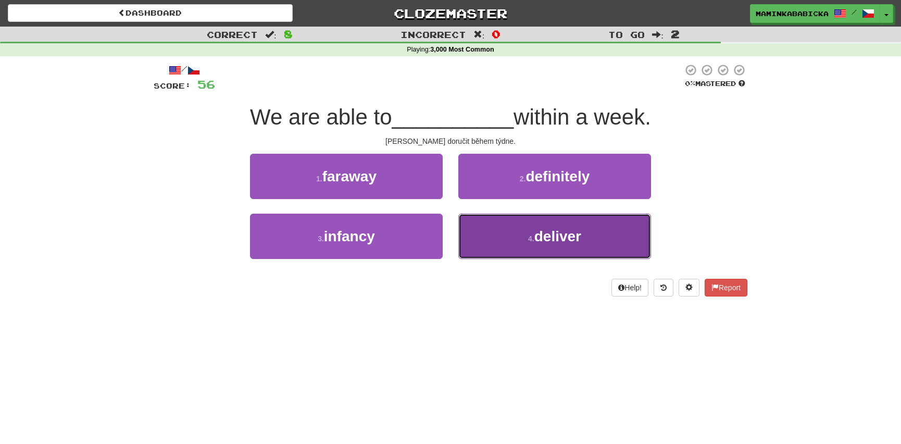
click at [549, 234] on span "deliver" at bounding box center [557, 236] width 47 height 16
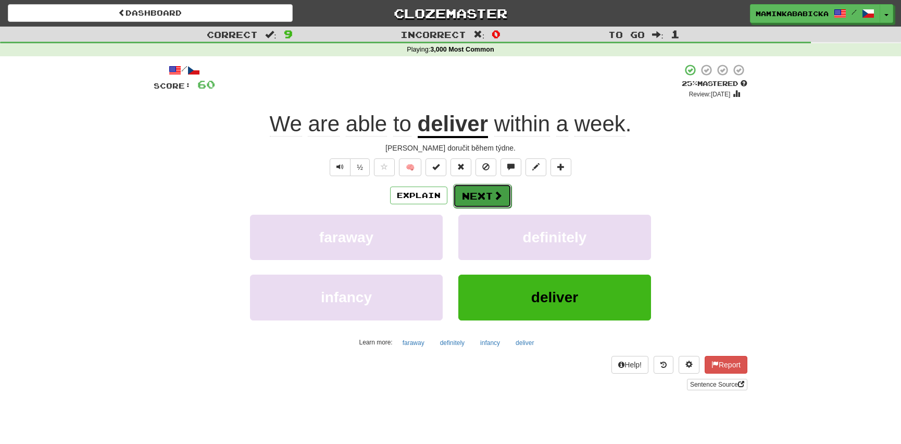
click at [476, 190] on button "Next" at bounding box center [482, 196] width 58 height 24
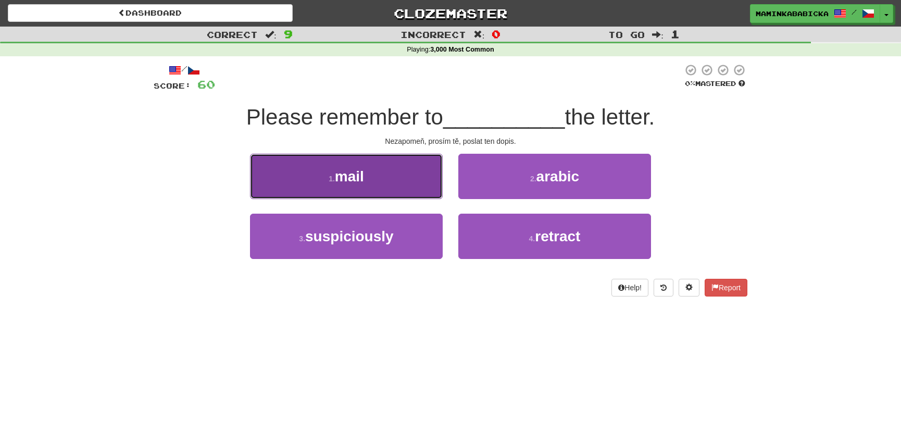
click at [356, 177] on span "mail" at bounding box center [349, 176] width 29 height 16
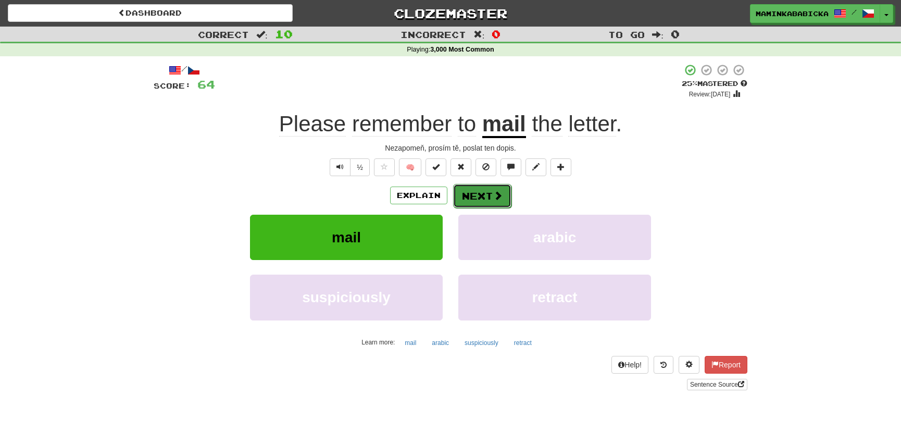
click at [486, 190] on button "Next" at bounding box center [482, 196] width 58 height 24
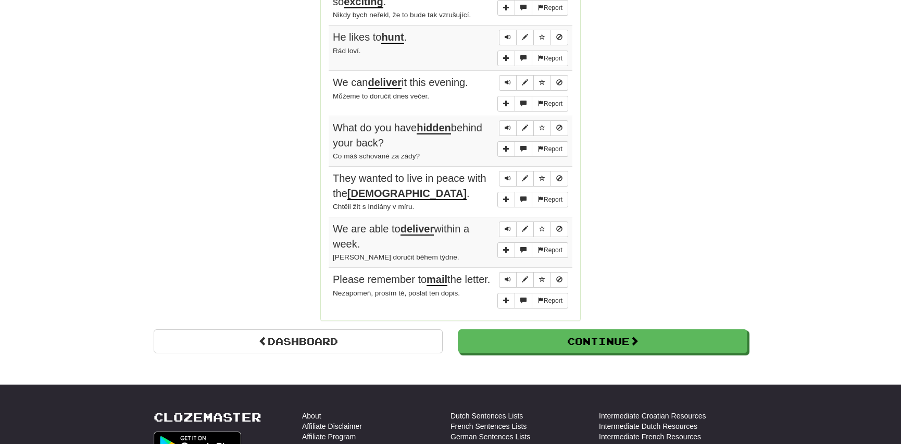
scroll to position [805, 0]
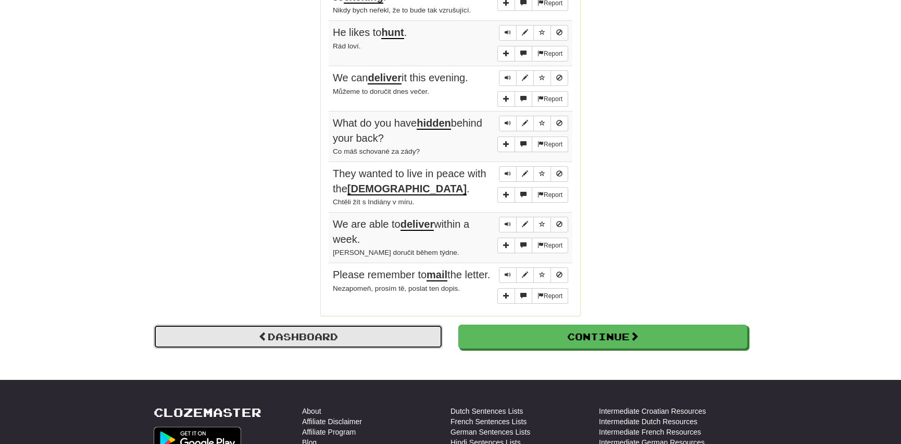
click at [302, 334] on link "Dashboard" at bounding box center [298, 336] width 289 height 24
